Goal: Register for event/course

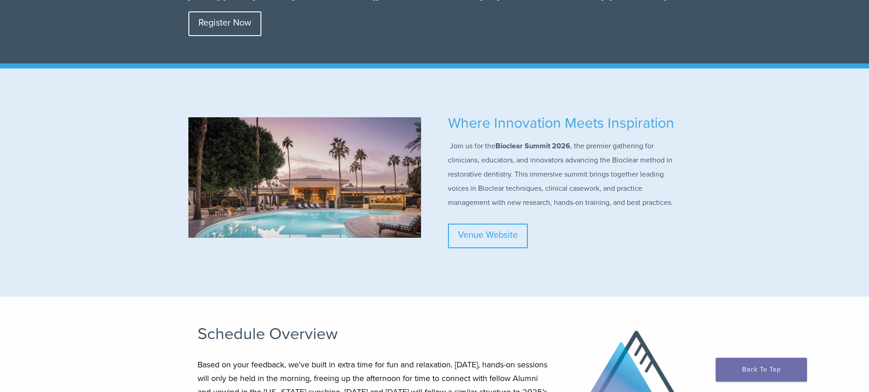
scroll to position [91, 0]
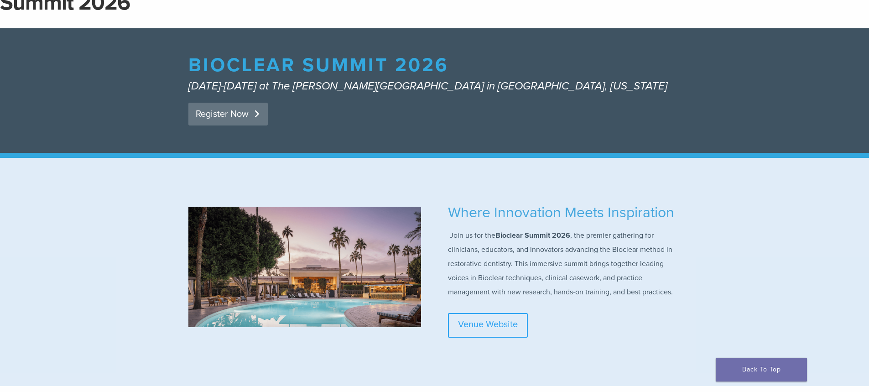
click at [233, 113] on link "Register Now" at bounding box center [227, 114] width 79 height 23
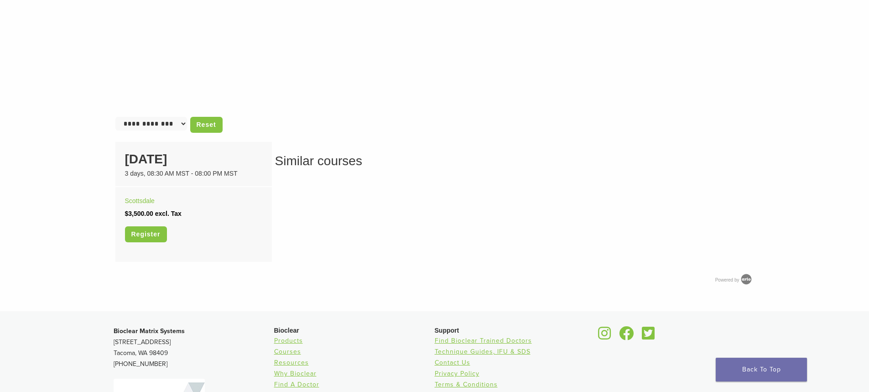
scroll to position [547, 0]
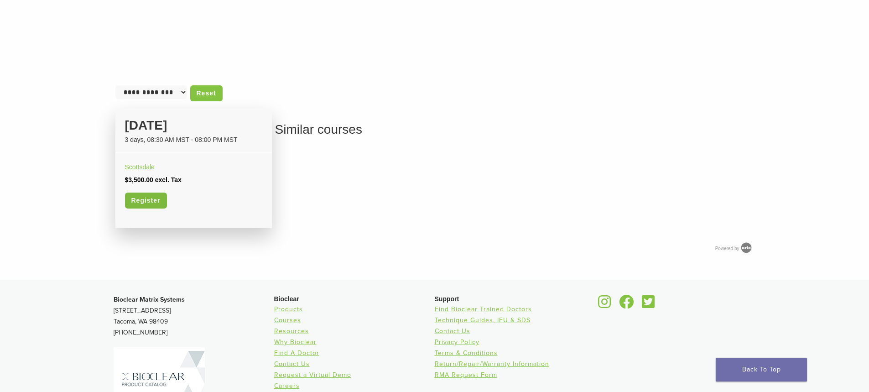
click at [155, 201] on link "Register" at bounding box center [146, 200] width 42 height 16
click at [205, 192] on div "Register" at bounding box center [193, 203] width 137 height 23
click at [144, 166] on link "Scottsdale" at bounding box center [140, 166] width 30 height 7
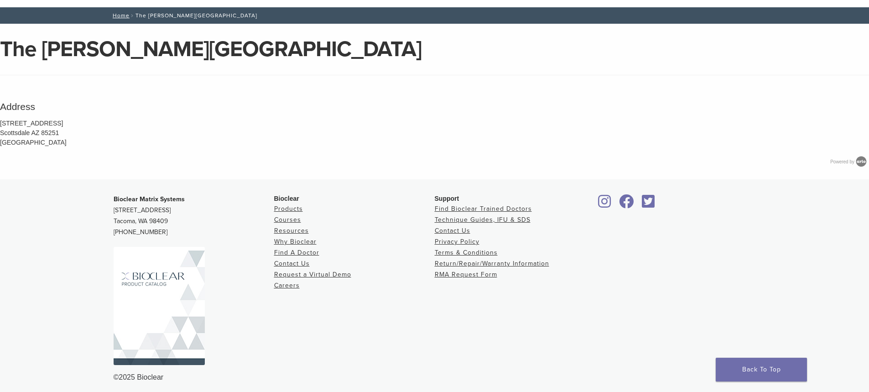
scroll to position [50, 0]
